Goal: Task Accomplishment & Management: Complete application form

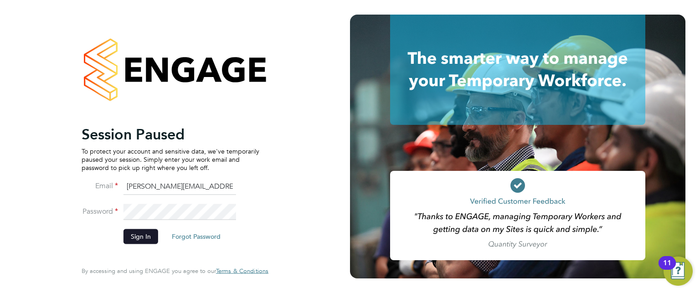
click at [144, 231] on button "Sign In" at bounding box center [141, 236] width 35 height 15
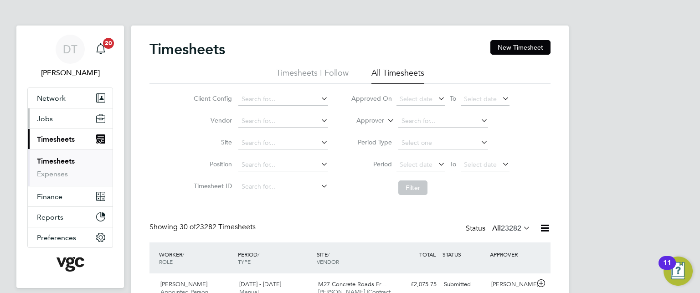
click at [51, 117] on span "Jobs" at bounding box center [45, 118] width 16 height 9
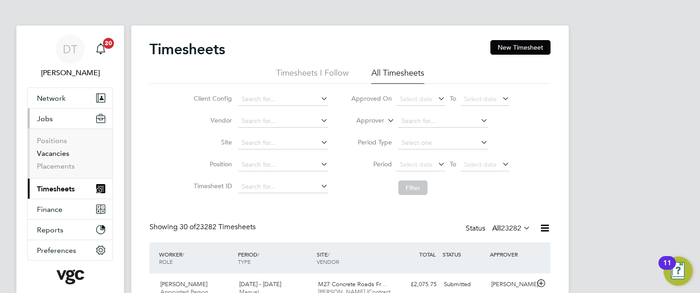
click at [62, 152] on link "Vacancies" at bounding box center [53, 153] width 32 height 9
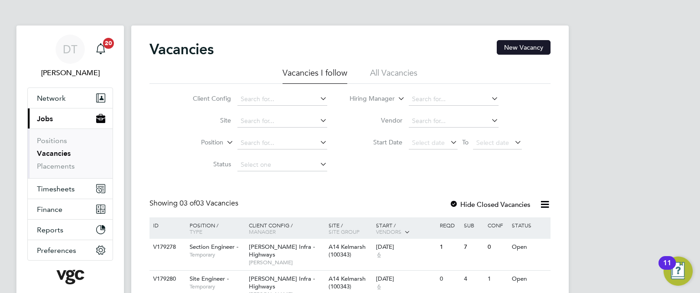
click at [513, 48] on button "New Vacancy" at bounding box center [524, 47] width 54 height 15
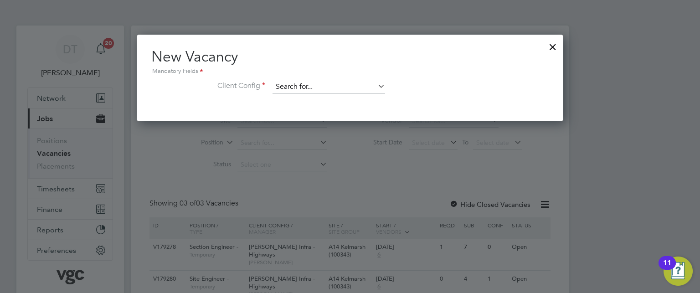
click at [287, 89] on input at bounding box center [329, 87] width 113 height 14
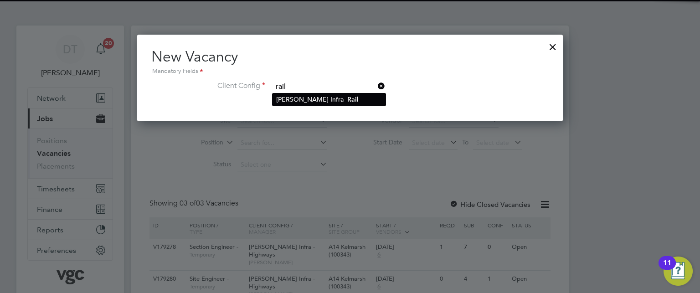
click at [313, 100] on li "[PERSON_NAME] Infra - Rail" at bounding box center [329, 99] width 113 height 12
type input "[PERSON_NAME] Infra - Rail"
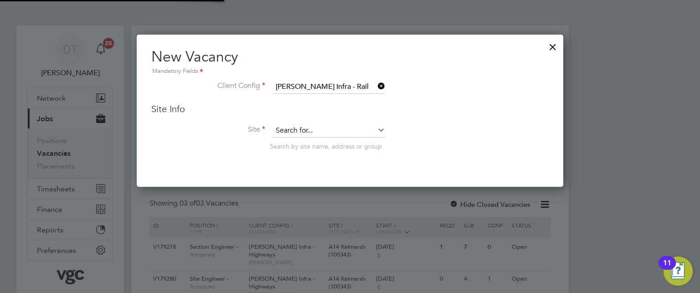
click at [310, 125] on input at bounding box center [329, 131] width 113 height 14
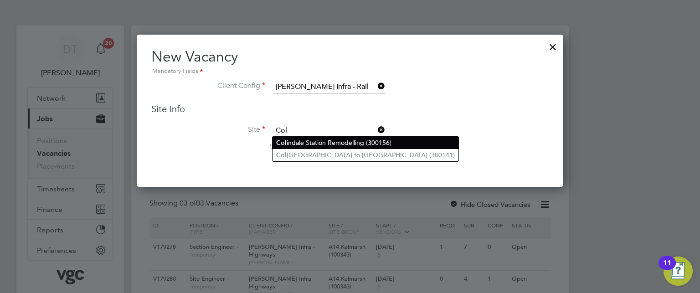
click at [316, 140] on li "Col indale Station Remodelling (300156)" at bounding box center [366, 143] width 186 height 12
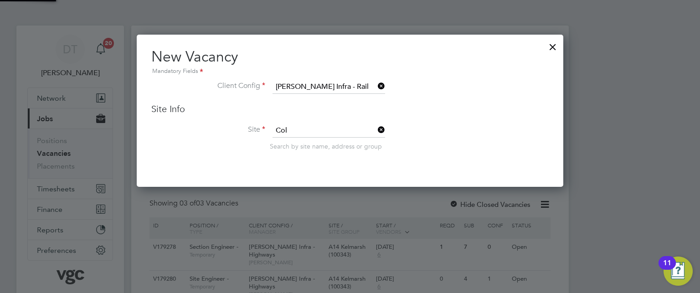
type input "[GEOGRAPHIC_DATA] Remodelling (300156)"
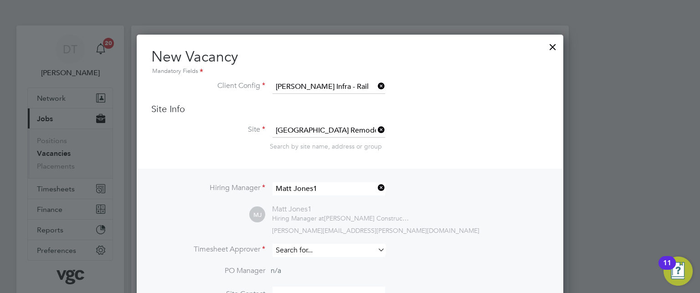
click at [355, 248] on input at bounding box center [329, 250] width 113 height 13
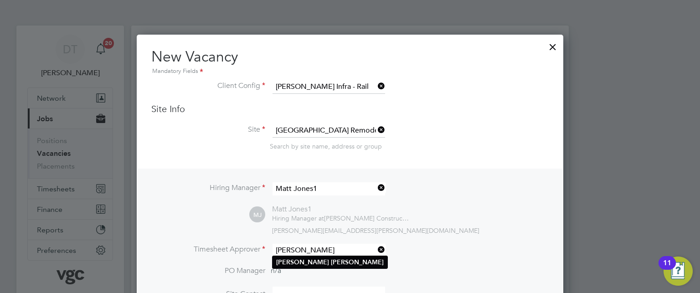
click at [351, 259] on li "[PERSON_NAME]" at bounding box center [330, 262] width 115 height 12
type input "[PERSON_NAME]"
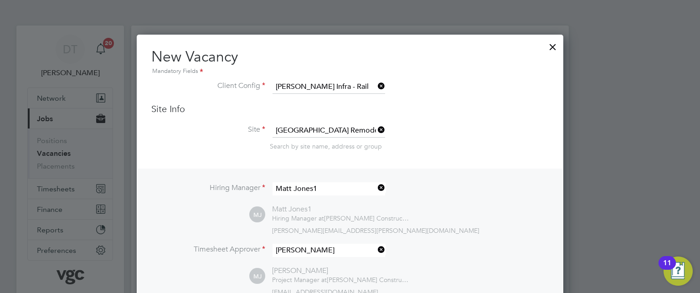
click at [449, 219] on div "MJ Matt Jones1 Hiring Manager at [PERSON_NAME] Construction & Infrastructure Lt…" at bounding box center [399, 220] width 300 height 30
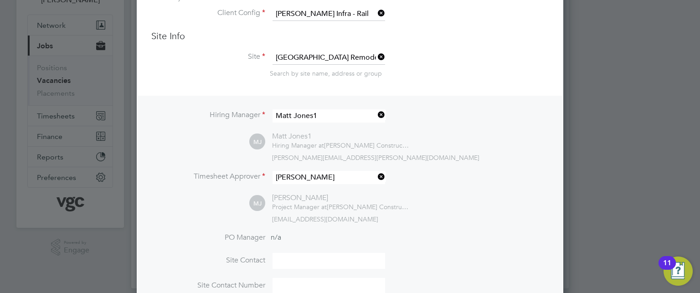
click at [376, 115] on icon at bounding box center [376, 115] width 0 height 13
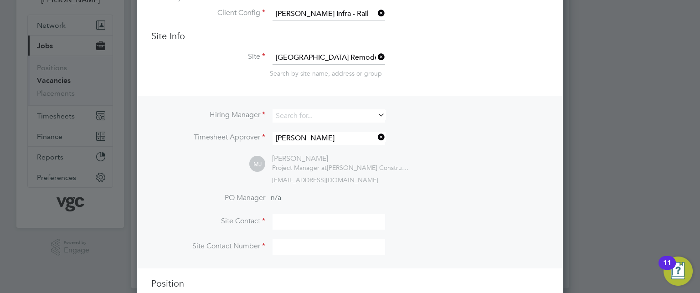
scroll to position [4, 5]
click at [333, 115] on input at bounding box center [329, 115] width 113 height 13
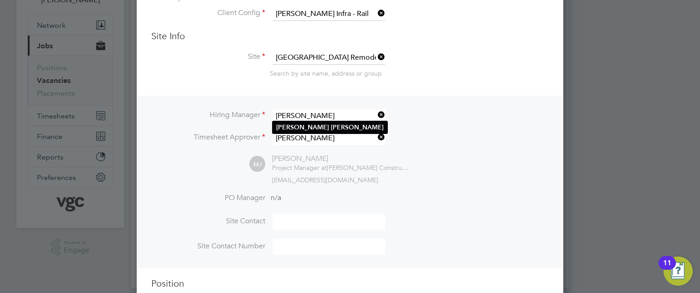
click at [329, 124] on li "[PERSON_NAME]" at bounding box center [330, 127] width 115 height 12
type input "[PERSON_NAME]"
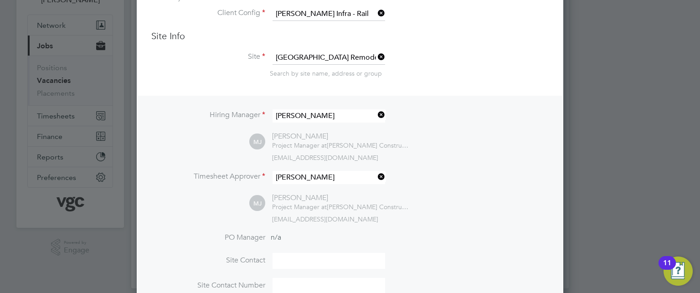
click at [450, 213] on div "[PERSON_NAME] [PERSON_NAME] Project Manager at [PERSON_NAME] Construction & Inf…" at bounding box center [399, 208] width 300 height 30
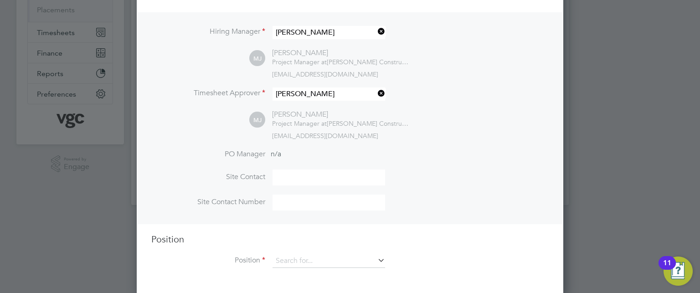
scroll to position [157, 0]
click at [341, 262] on input at bounding box center [329, 261] width 113 height 14
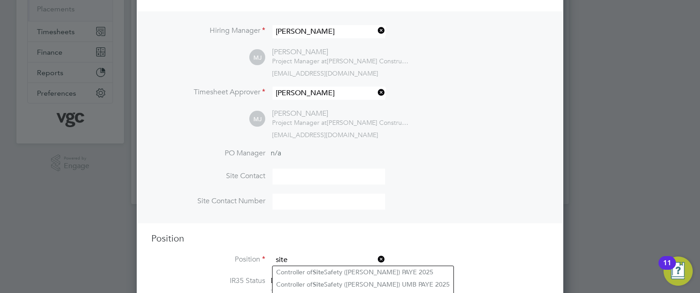
click at [341, 262] on input "site" at bounding box center [329, 261] width 113 height 14
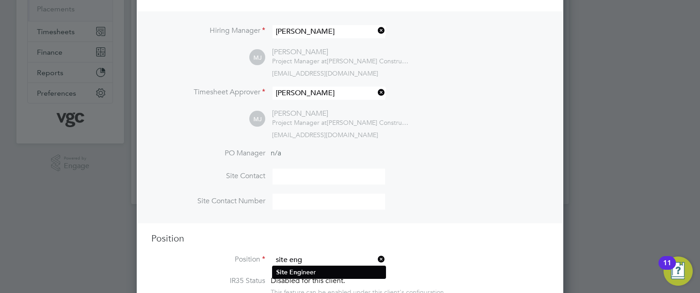
click at [290, 277] on li "Site Eng ineer" at bounding box center [329, 272] width 113 height 12
type input "Site Engineer"
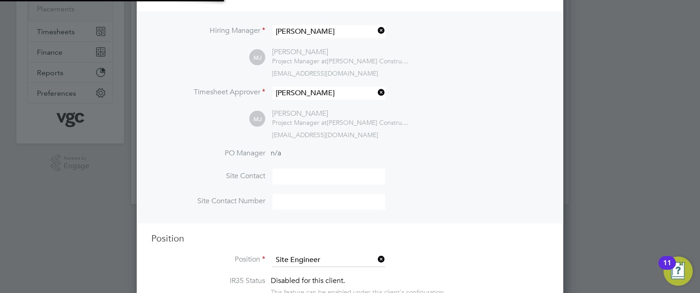
scroll to position [27, 47]
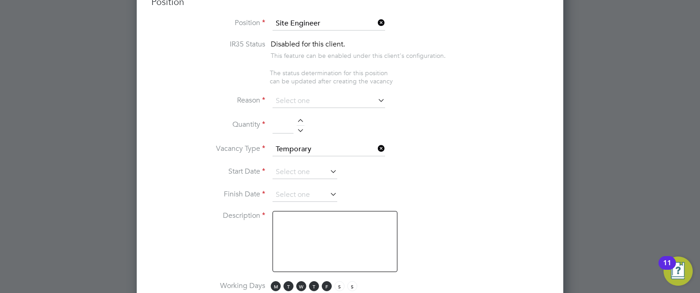
scroll to position [394, 0]
click at [290, 103] on input at bounding box center [329, 101] width 113 height 14
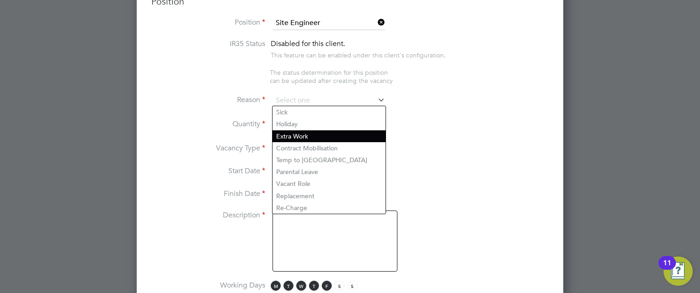
click at [299, 135] on li "Extra Work" at bounding box center [329, 136] width 113 height 12
type input "Extra Work"
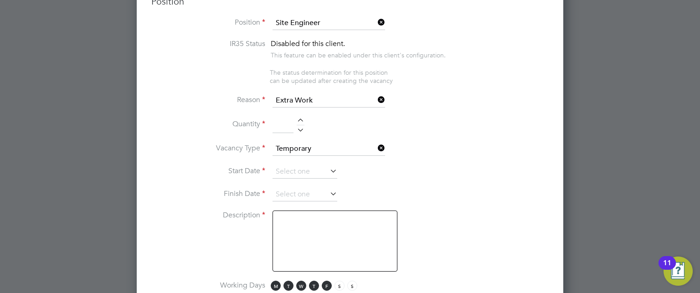
click at [280, 126] on input at bounding box center [283, 125] width 21 height 16
type input "1"
click at [301, 165] on input at bounding box center [305, 172] width 65 height 14
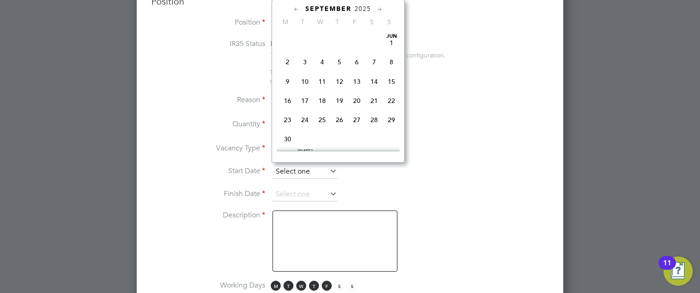
scroll to position [357, 0]
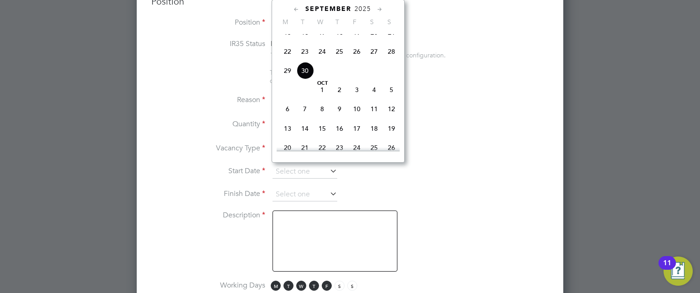
click at [470, 201] on li "Finish Date" at bounding box center [350, 199] width 398 height 23
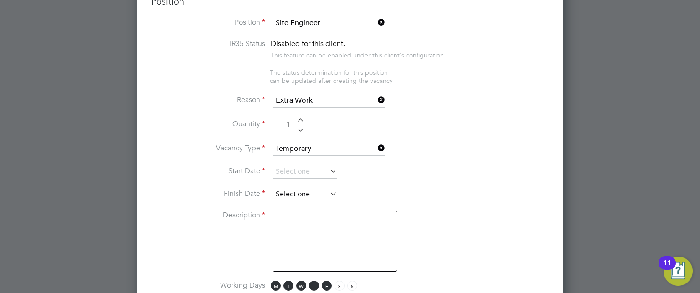
click at [323, 191] on input at bounding box center [305, 195] width 65 height 14
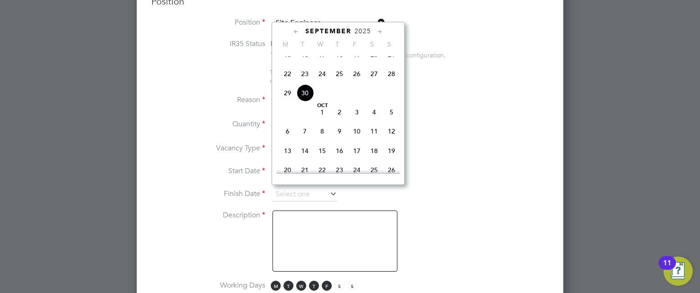
click at [379, 30] on icon at bounding box center [380, 32] width 9 height 10
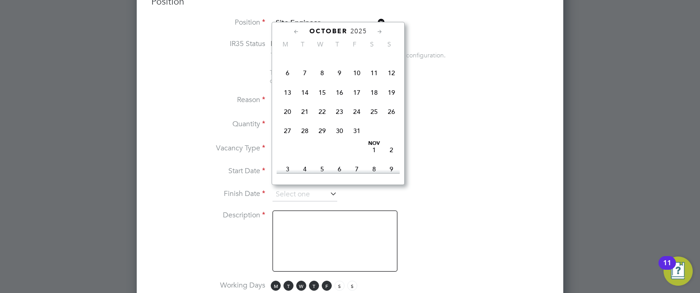
click at [379, 30] on icon at bounding box center [380, 32] width 9 height 10
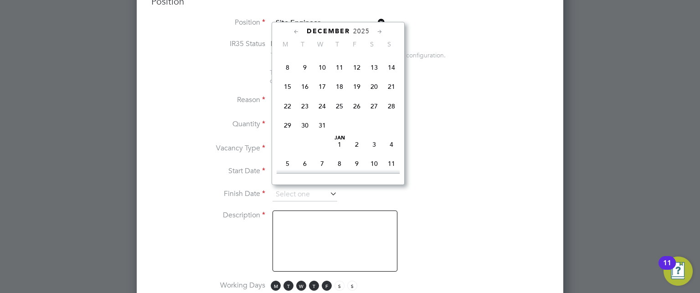
click at [379, 30] on icon at bounding box center [380, 32] width 9 height 10
click at [355, 131] on span "30" at bounding box center [356, 122] width 17 height 17
type input "[DATE]"
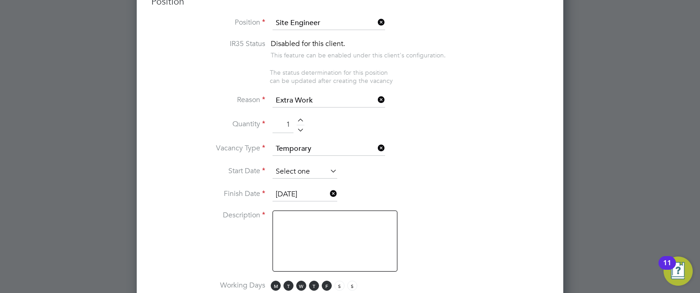
click at [310, 165] on input at bounding box center [305, 172] width 65 height 14
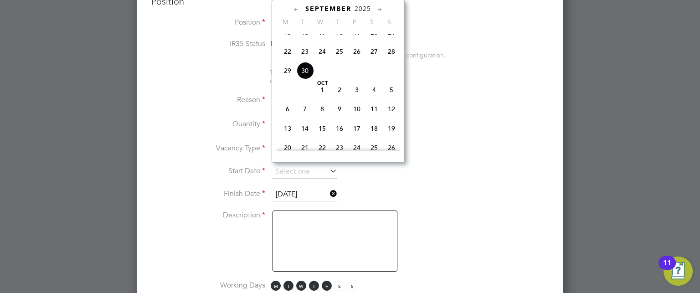
click at [321, 98] on span "[DATE]" at bounding box center [322, 89] width 17 height 17
type input "[DATE]"
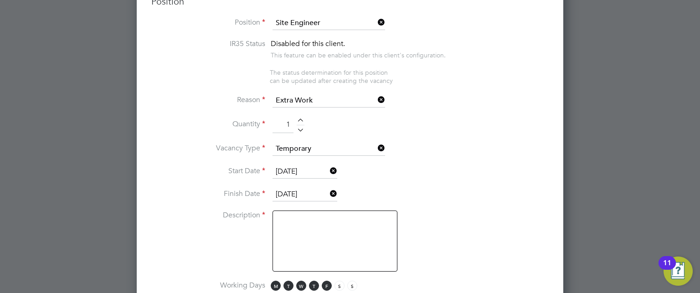
click at [321, 240] on textarea at bounding box center [335, 241] width 125 height 61
type textarea "Placed by [PERSON_NAME]"
click at [480, 211] on li "Description Placed by [PERSON_NAME]" at bounding box center [350, 246] width 398 height 70
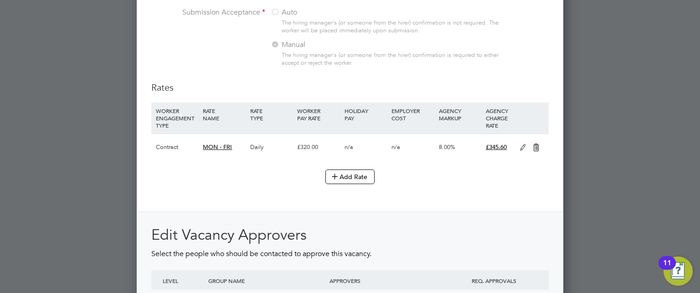
scroll to position [905, 0]
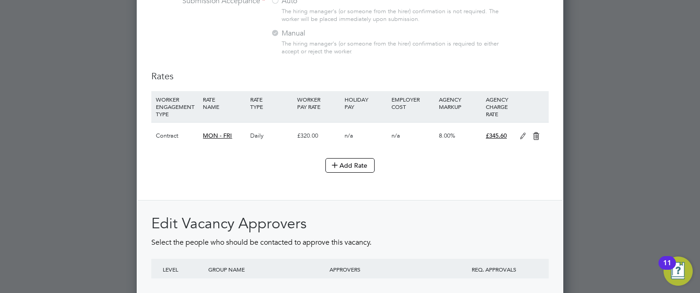
click at [538, 133] on icon at bounding box center [536, 136] width 11 height 7
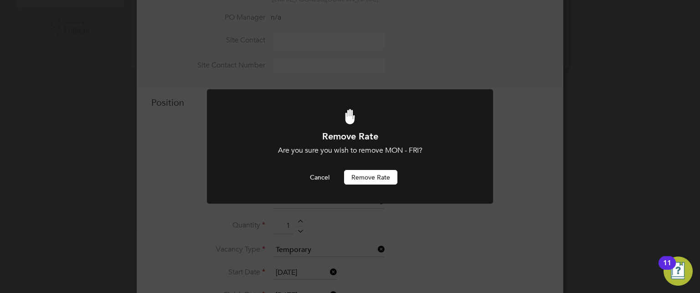
scroll to position [0, 0]
click at [363, 172] on button "Remove rate" at bounding box center [370, 177] width 53 height 15
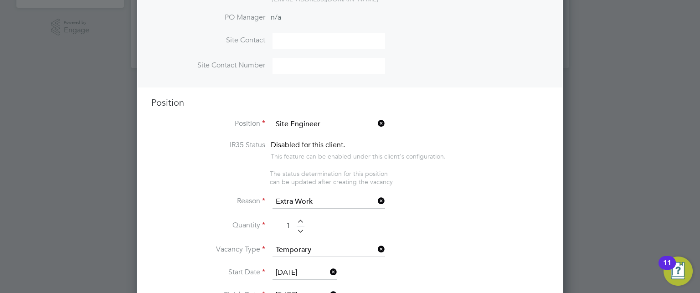
click at [535, 167] on li "IR35 Status Disabled for this client. This feature can be enabled under this cl…" at bounding box center [350, 154] width 398 height 29
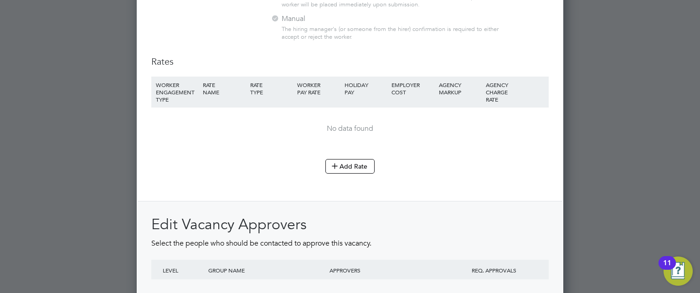
scroll to position [932, 0]
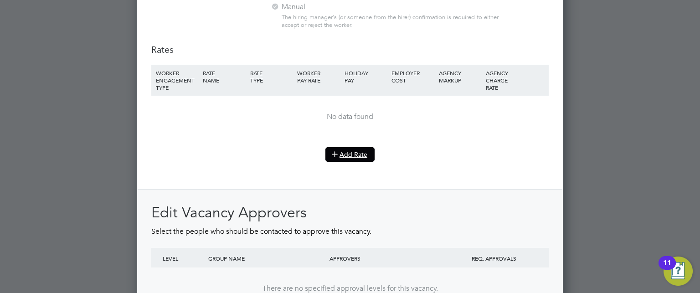
click at [332, 147] on button "Add Rate" at bounding box center [350, 154] width 49 height 15
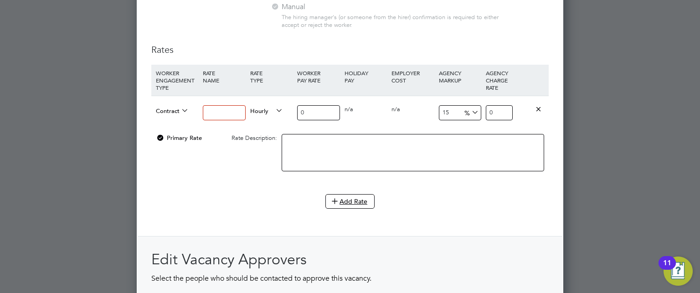
click at [225, 100] on div at bounding box center [224, 112] width 47 height 33
click at [221, 110] on input at bounding box center [224, 112] width 42 height 15
type input "Day rate"
click at [255, 110] on span "Hourly" at bounding box center [266, 110] width 33 height 10
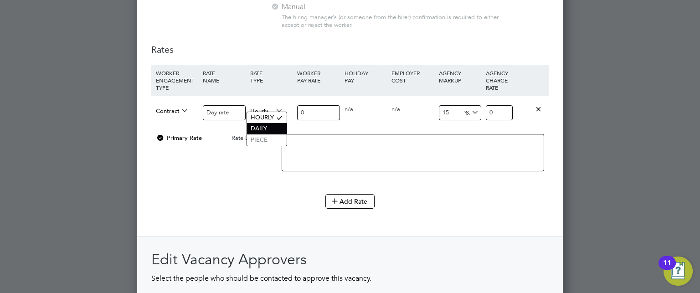
click at [283, 131] on li "DAILY" at bounding box center [267, 128] width 40 height 11
drag, startPoint x: 318, startPoint y: 113, endPoint x: 281, endPoint y: 107, distance: 37.3
click at [281, 107] on div "Contract Day rate Daily 0 0 n/a 0 n/a 15 0 % 0" at bounding box center [350, 113] width 398 height 34
type input "3"
type input "3.45"
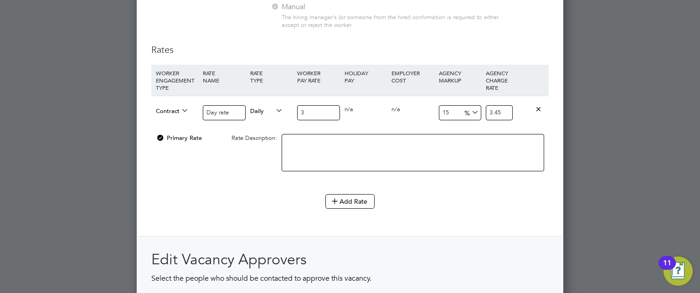
type input "37"
type input "42.55"
type input "375"
type input "431.25"
type input "375"
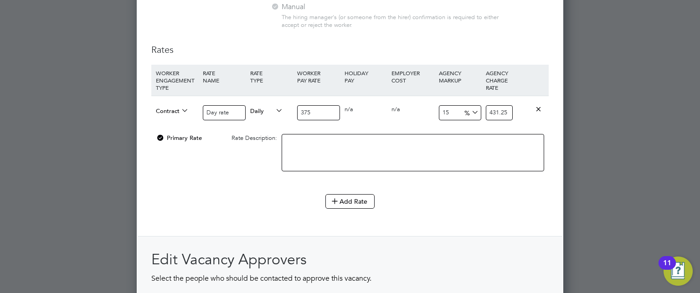
click at [451, 108] on input "15" at bounding box center [460, 112] width 42 height 15
type input "1"
type input "378.75"
type input "17"
type input "438.75"
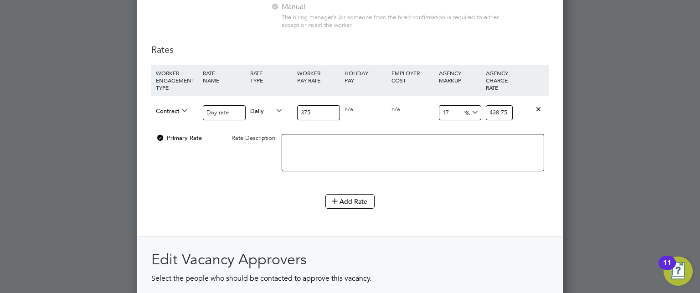
type input "17.6"
type input "441"
type input "17.65"
type input "441.1875"
type input "17.65"
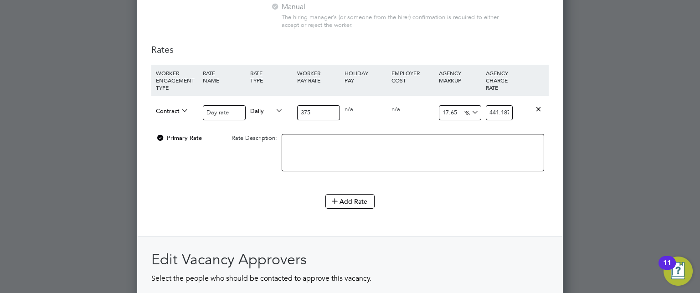
click at [194, 198] on div "Add Rate" at bounding box center [350, 201] width 398 height 15
click at [440, 150] on textarea at bounding box center [413, 152] width 263 height 37
click at [335, 142] on textarea "Day rate PAYE mbrella" at bounding box center [413, 152] width 263 height 37
type textarea "Day rate PAYE umbrella"
click at [243, 163] on div "Primary Rate Rate Description: Day rate PAYE umbrella" at bounding box center [350, 157] width 398 height 56
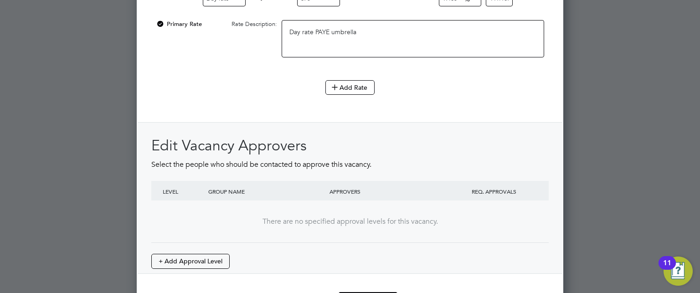
scroll to position [1072, 0]
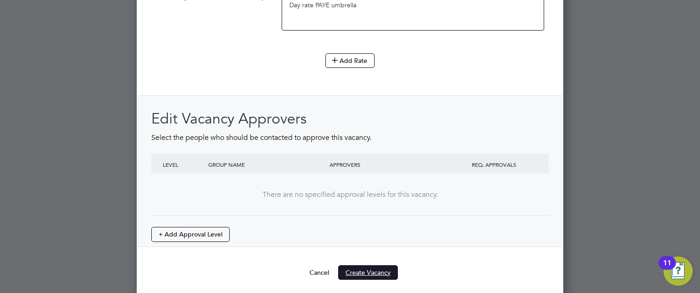
click at [367, 270] on button "Create Vacancy" at bounding box center [368, 272] width 60 height 15
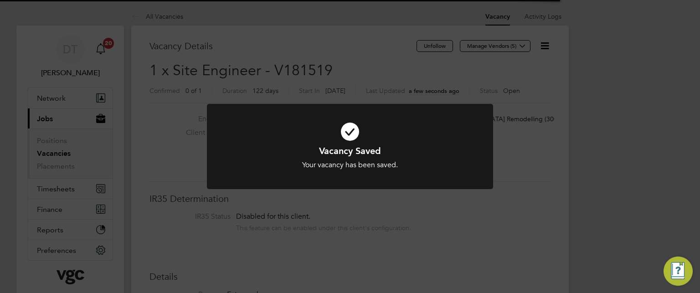
scroll to position [27, 64]
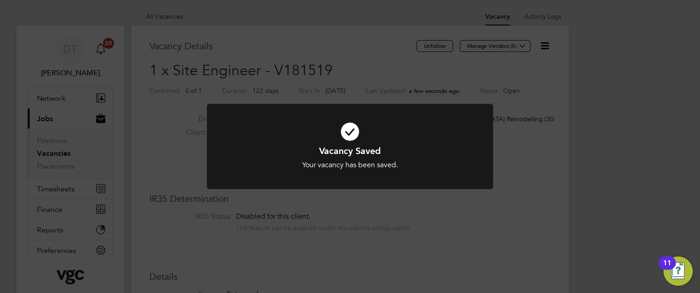
click at [469, 220] on div "Vacancy Saved Your vacancy has been saved. Cancel Okay" at bounding box center [350, 146] width 700 height 293
